Goal: Obtain resource: Obtain resource

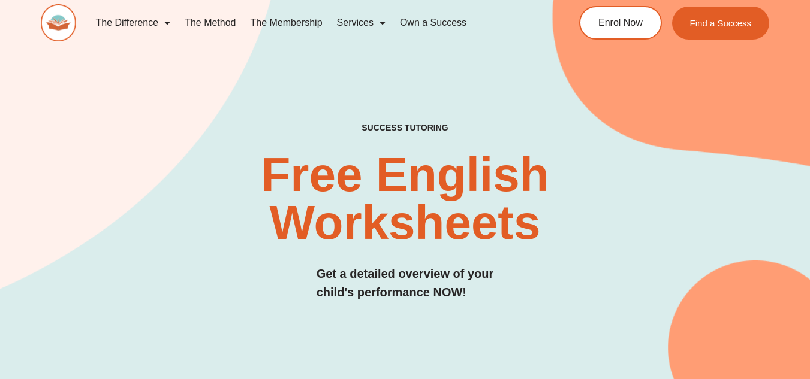
click at [542, 318] on div "SUCCESS TUTORING​ Free English Worksheets​ Get a detailed overview of your chil…" at bounding box center [405, 224] width 729 height 203
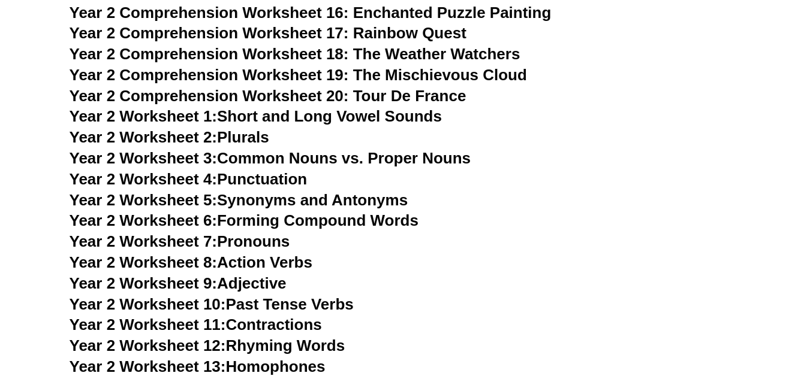
scroll to position [2818, 0]
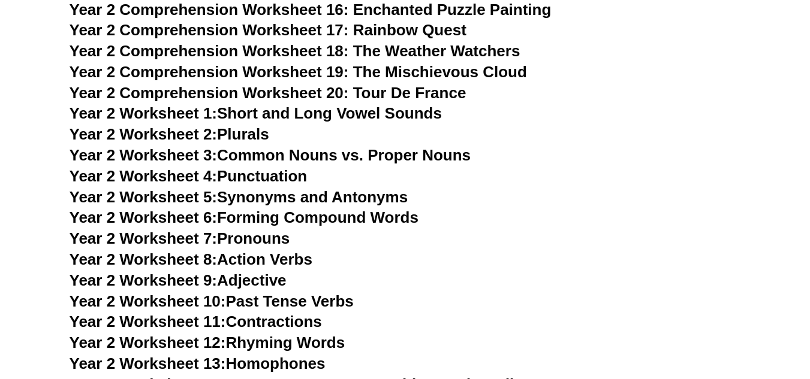
click at [386, 155] on link "Year 2 Worksheet 3: Common Nouns vs. Proper Nouns" at bounding box center [271, 155] width 402 height 18
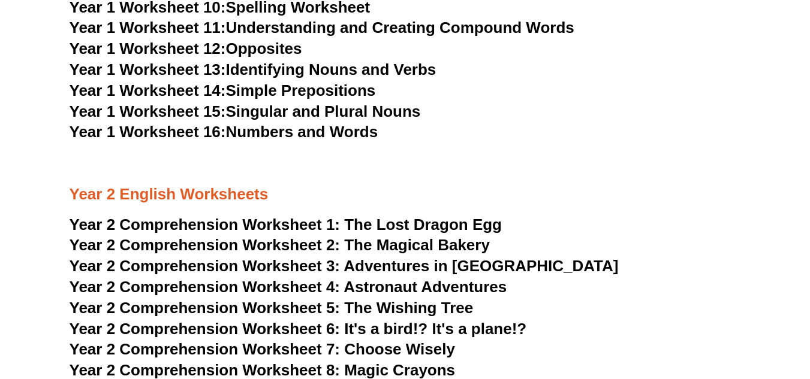
scroll to position [2278, 0]
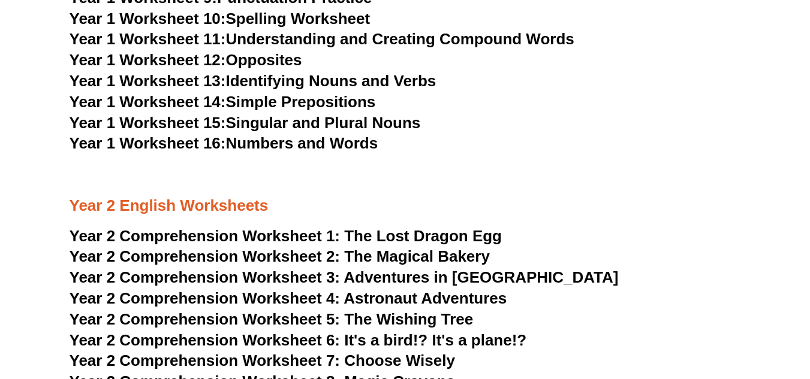
click at [388, 255] on span "The Magical Bakery" at bounding box center [417, 257] width 146 height 18
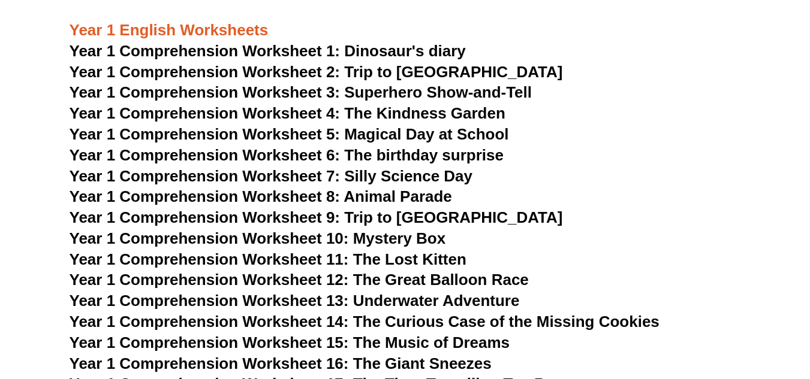
scroll to position [1259, 0]
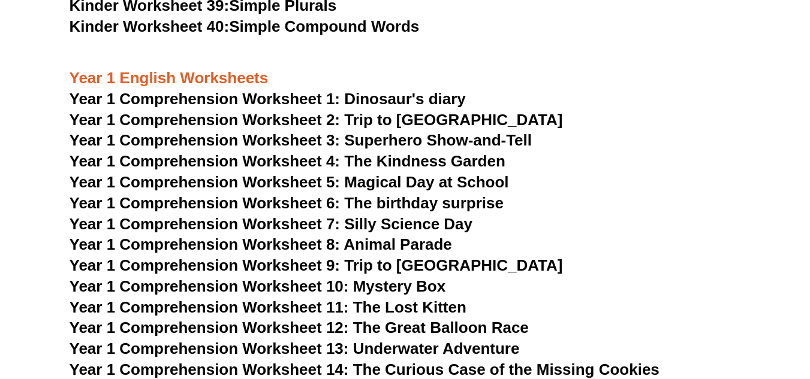
click at [437, 140] on span "Year 1 Comprehension Worksheet 3: Superhero Show-and-Tell" at bounding box center [301, 140] width 463 height 18
drag, startPoint x: 479, startPoint y: 176, endPoint x: 473, endPoint y: 176, distance: 6.0
click at [479, 176] on span "Year 1 Comprehension Worksheet 5: Magical Day at School" at bounding box center [289, 182] width 439 height 18
click at [419, 115] on span "Year 1 Comprehension Worksheet 2: Trip to [GEOGRAPHIC_DATA]" at bounding box center [316, 120] width 493 height 18
click at [450, 201] on span "Year 1 Comprehension Worksheet 6: The birthday surprise" at bounding box center [287, 203] width 434 height 18
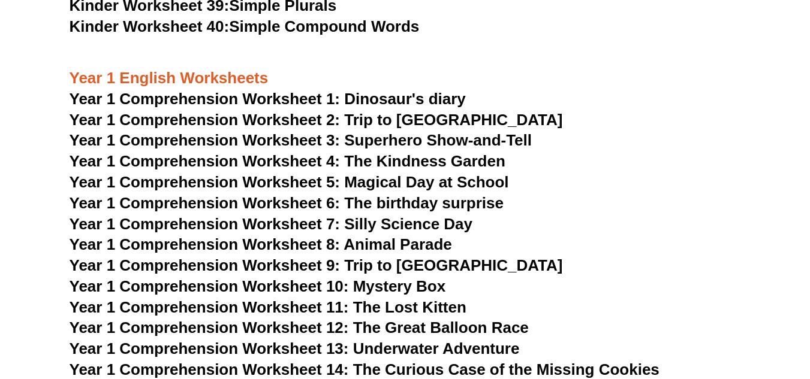
click at [396, 227] on span "Year 1 Comprehension Worksheet 7: Silly Science Day" at bounding box center [271, 224] width 403 height 18
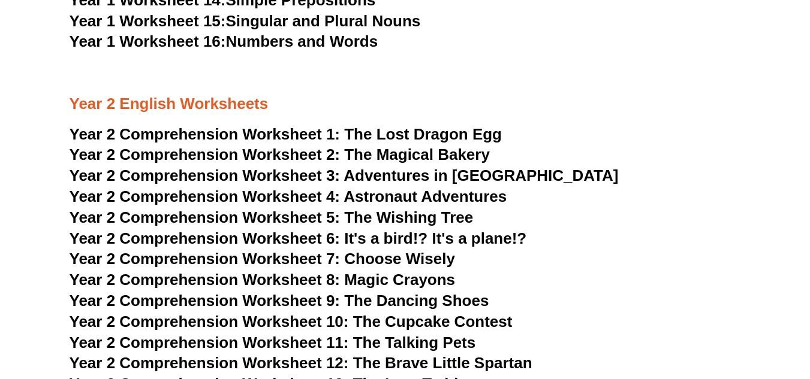
scroll to position [2398, 0]
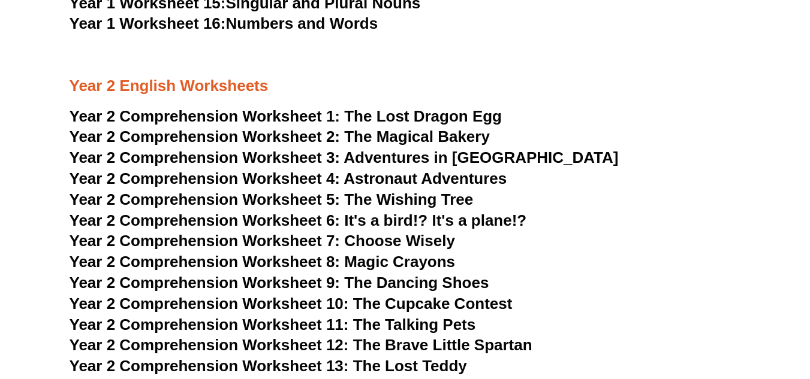
click at [448, 300] on span "Year 2 Comprehension Worksheet 10: The Cupcake Contest" at bounding box center [291, 304] width 443 height 18
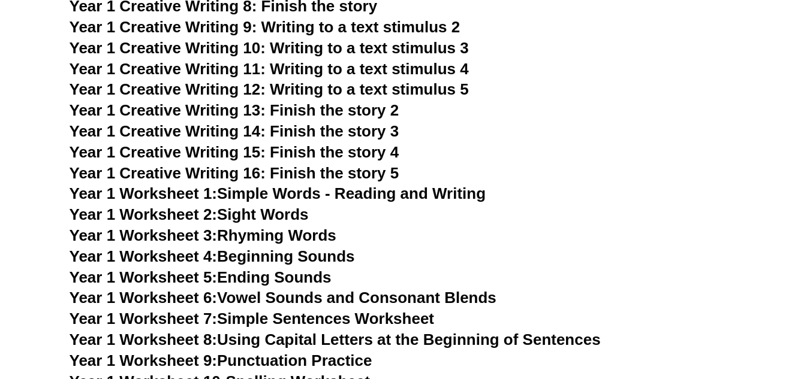
scroll to position [1918, 0]
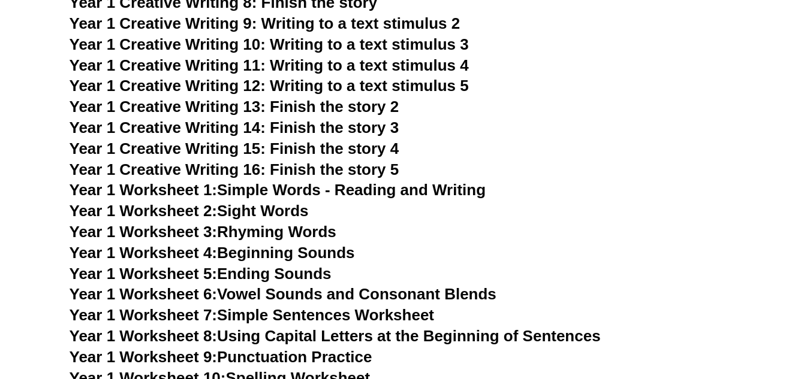
click at [270, 187] on link "Year 1 Worksheet 1: Simple Words - Reading and Writing" at bounding box center [278, 190] width 417 height 18
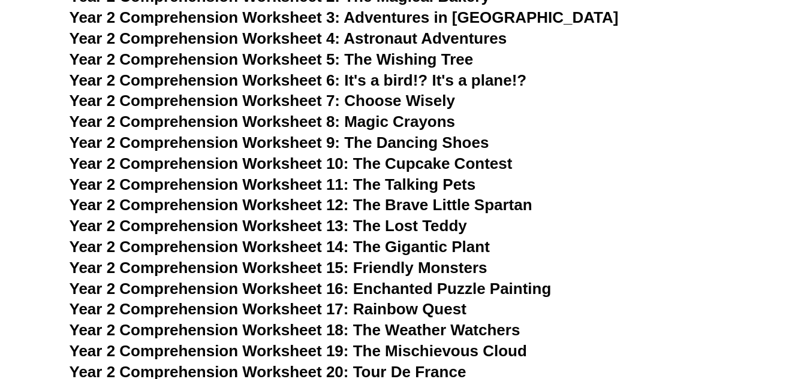
scroll to position [2638, 0]
